Goal: Task Accomplishment & Management: Use online tool/utility

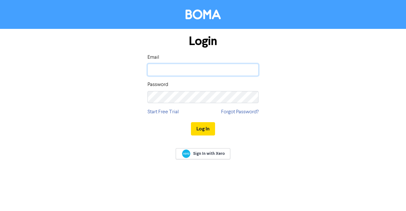
click at [162, 65] on input "email" at bounding box center [203, 70] width 111 height 12
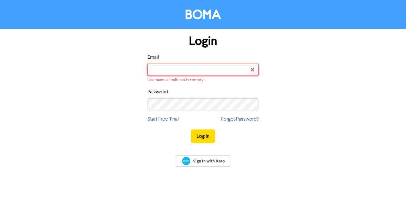
type input "[PERSON_NAME][EMAIL_ADDRESS][DOMAIN_NAME]"
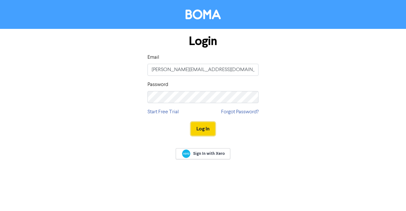
click at [205, 126] on button "Log In" at bounding box center [203, 128] width 24 height 13
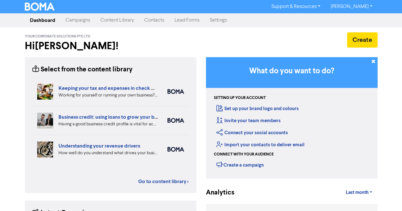
click at [73, 16] on link "Campaigns" at bounding box center [77, 20] width 35 height 13
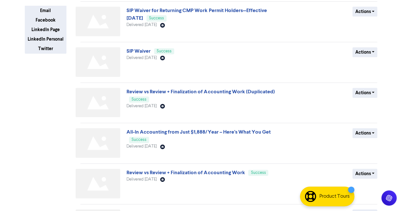
scroll to position [127, 0]
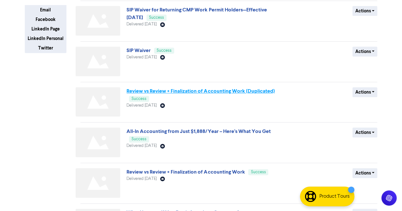
click at [204, 93] on link "Review vs Review + Finalization of Accounting Work (Duplicated)" at bounding box center [200, 91] width 148 height 6
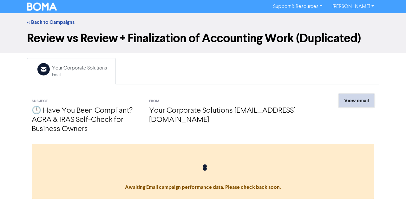
click at [353, 97] on link "View email" at bounding box center [357, 100] width 36 height 13
